Goal: Use online tool/utility: Utilize a website feature to perform a specific function

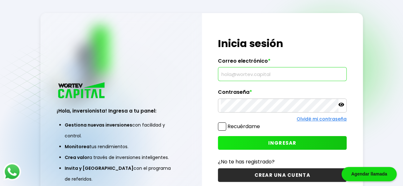
click at [246, 72] on input "text" at bounding box center [282, 73] width 123 height 13
type input "[EMAIL_ADDRESS][DOMAIN_NAME]"
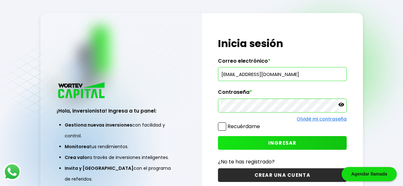
click at [344, 103] on div at bounding box center [282, 106] width 129 height 14
click at [341, 109] on p at bounding box center [341, 105] width 6 height 7
click at [289, 140] on span "INGRESAR" at bounding box center [282, 143] width 28 height 7
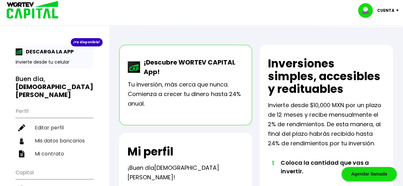
click at [185, 67] on p "¡Descubre WORTEV CAPITAL App!" at bounding box center [191, 67] width 103 height 19
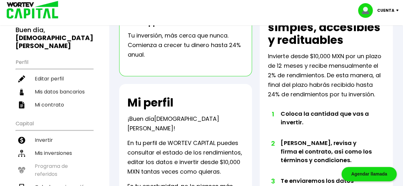
scroll to position [49, 0]
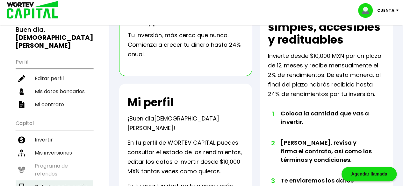
click at [48, 180] on li "Calcula una inversión" at bounding box center [54, 186] width 77 height 13
select select "1"
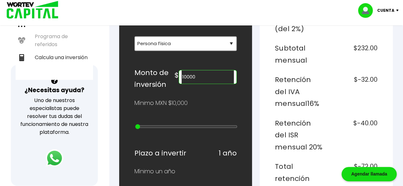
scroll to position [178, 0]
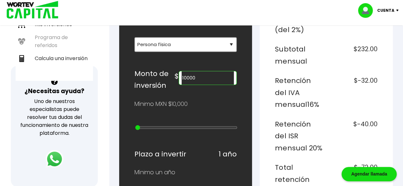
click at [209, 79] on input "10000" at bounding box center [207, 77] width 52 height 13
click at [217, 100] on div "Mínimo MXN $10,000" at bounding box center [185, 104] width 102 height 10
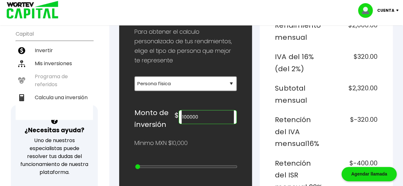
scroll to position [136, 0]
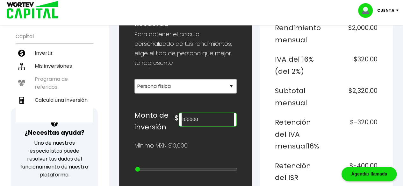
click at [192, 118] on input "100000" at bounding box center [207, 119] width 52 height 13
type input "300000"
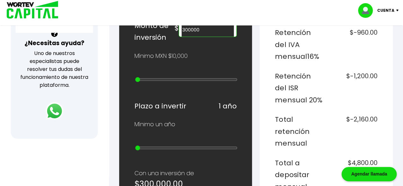
scroll to position [225, 0]
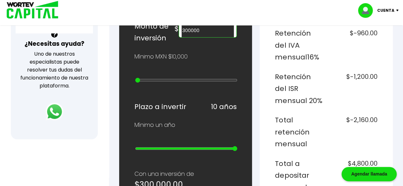
click at [234, 146] on input "range" at bounding box center [186, 148] width 102 height 5
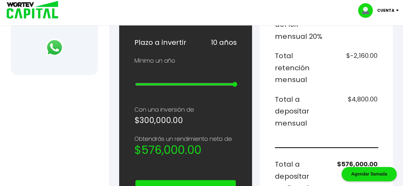
scroll to position [289, 0]
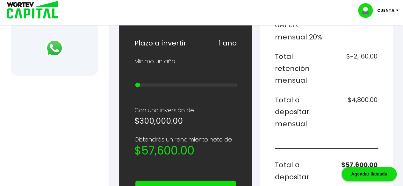
type input "1"
click at [136, 82] on input "range" at bounding box center [186, 84] width 102 height 5
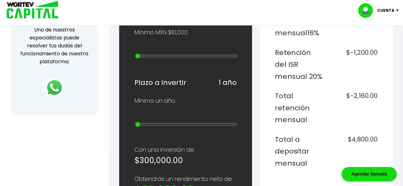
scroll to position [241, 0]
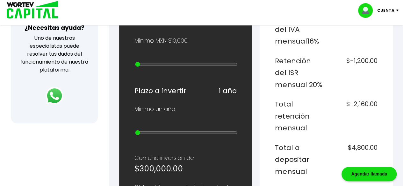
type input "20000000"
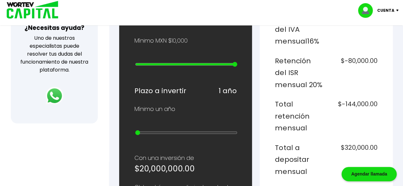
type input "25"
click at [236, 62] on input "range" at bounding box center [186, 64] width 102 height 5
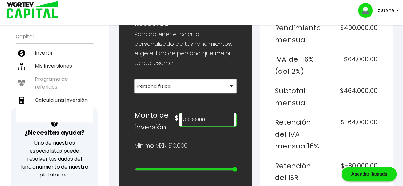
scroll to position [52, 0]
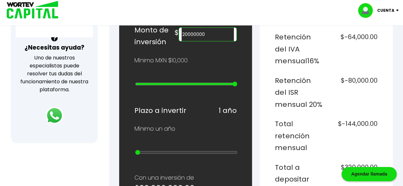
click at [180, 86] on div "¿Cuánto quieres invertir? WORTEV CAPITAL crece tu dinero apoyando empresas mexi…" at bounding box center [185, 168] width 102 height 590
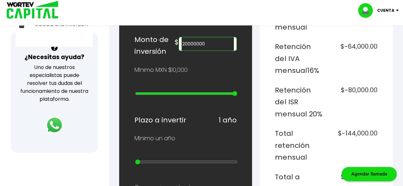
type input "300000"
type input "11"
click at [181, 91] on input "range" at bounding box center [186, 93] width 102 height 5
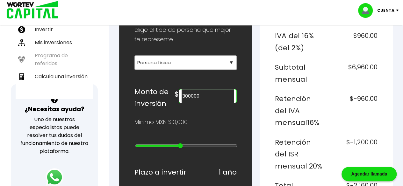
scroll to position [160, 0]
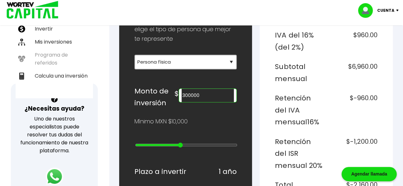
type input "700000"
type input "15"
click at [197, 144] on input "range" at bounding box center [186, 145] width 102 height 5
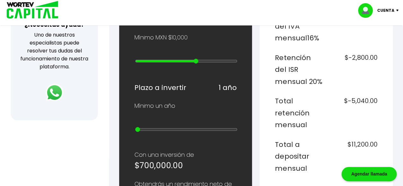
scroll to position [242, 0]
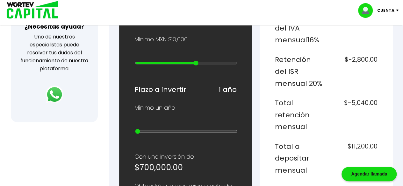
type input "10000"
type input "0"
click at [137, 60] on input "range" at bounding box center [186, 62] width 102 height 5
